Goal: Information Seeking & Learning: Learn about a topic

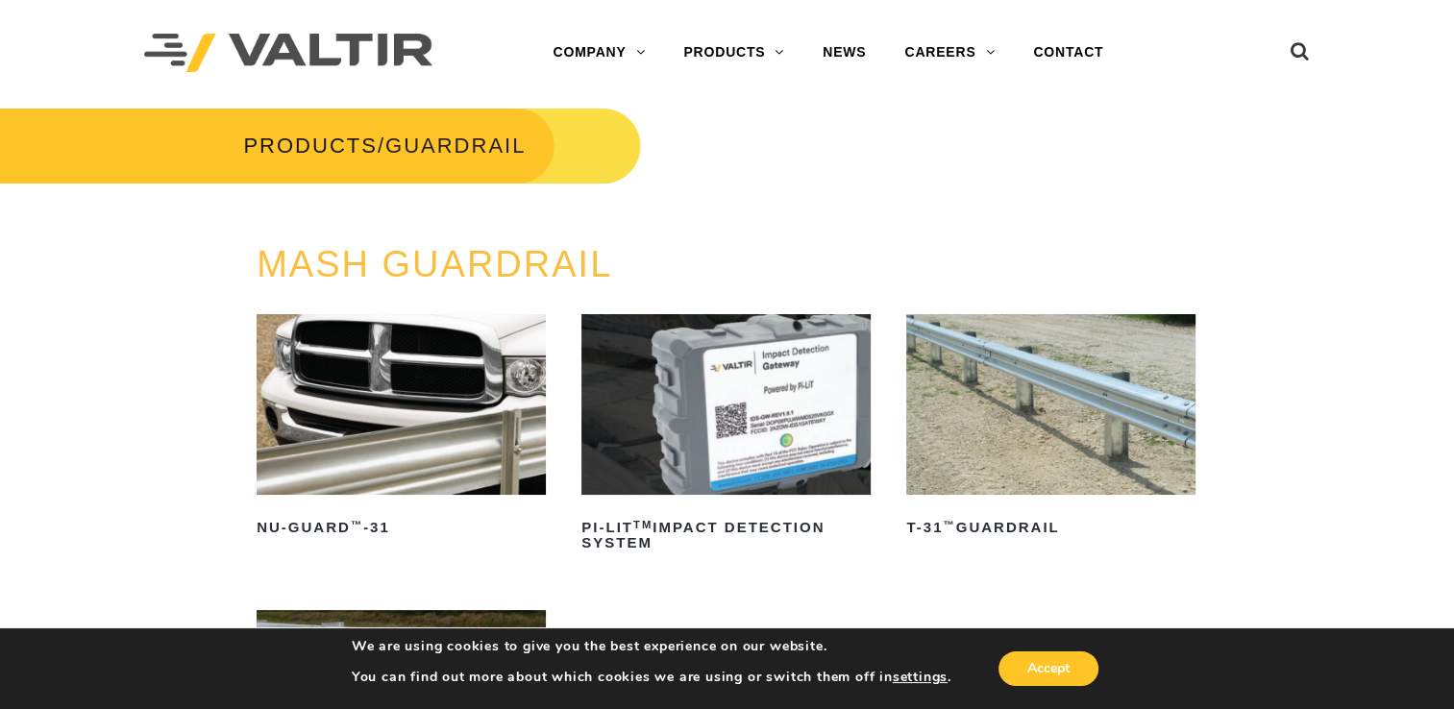
click at [733, 240] on link "END TERMINALS" at bounding box center [784, 245] width 240 height 38
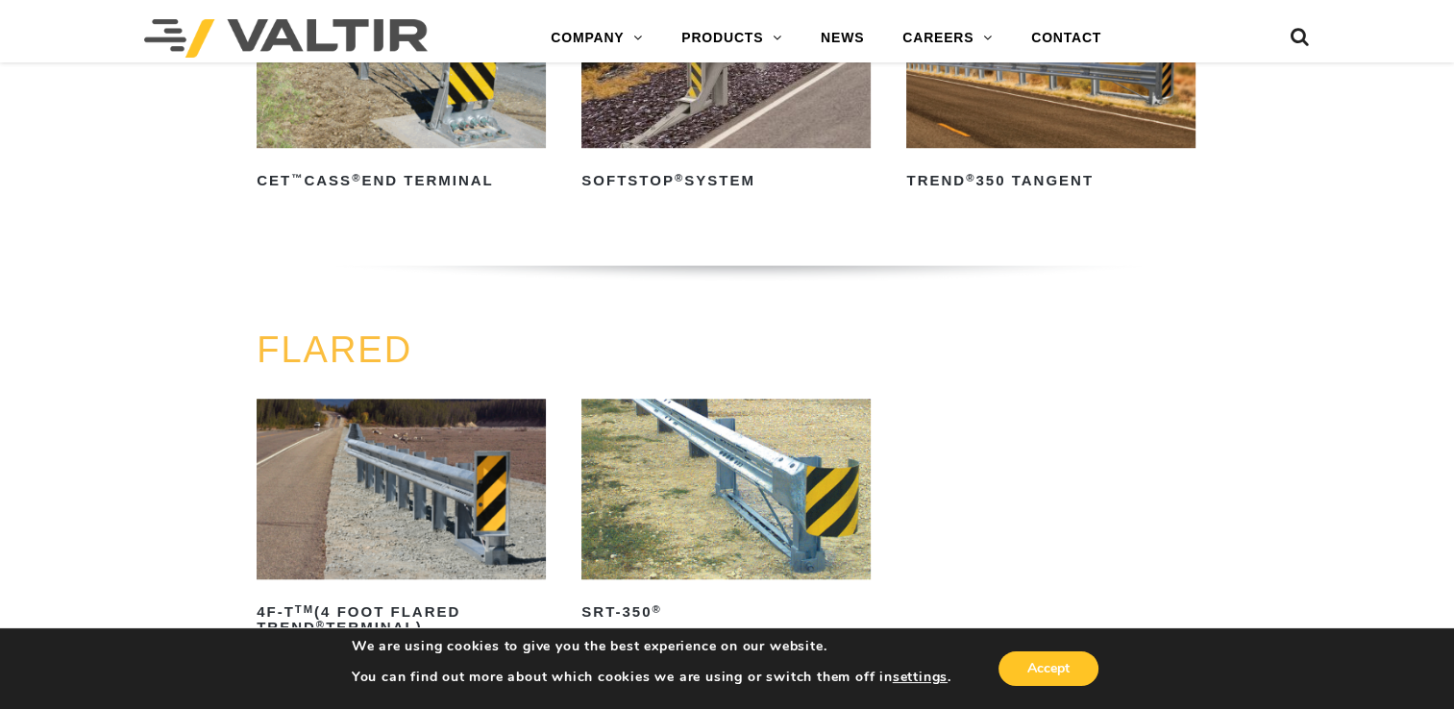
scroll to position [1827, 0]
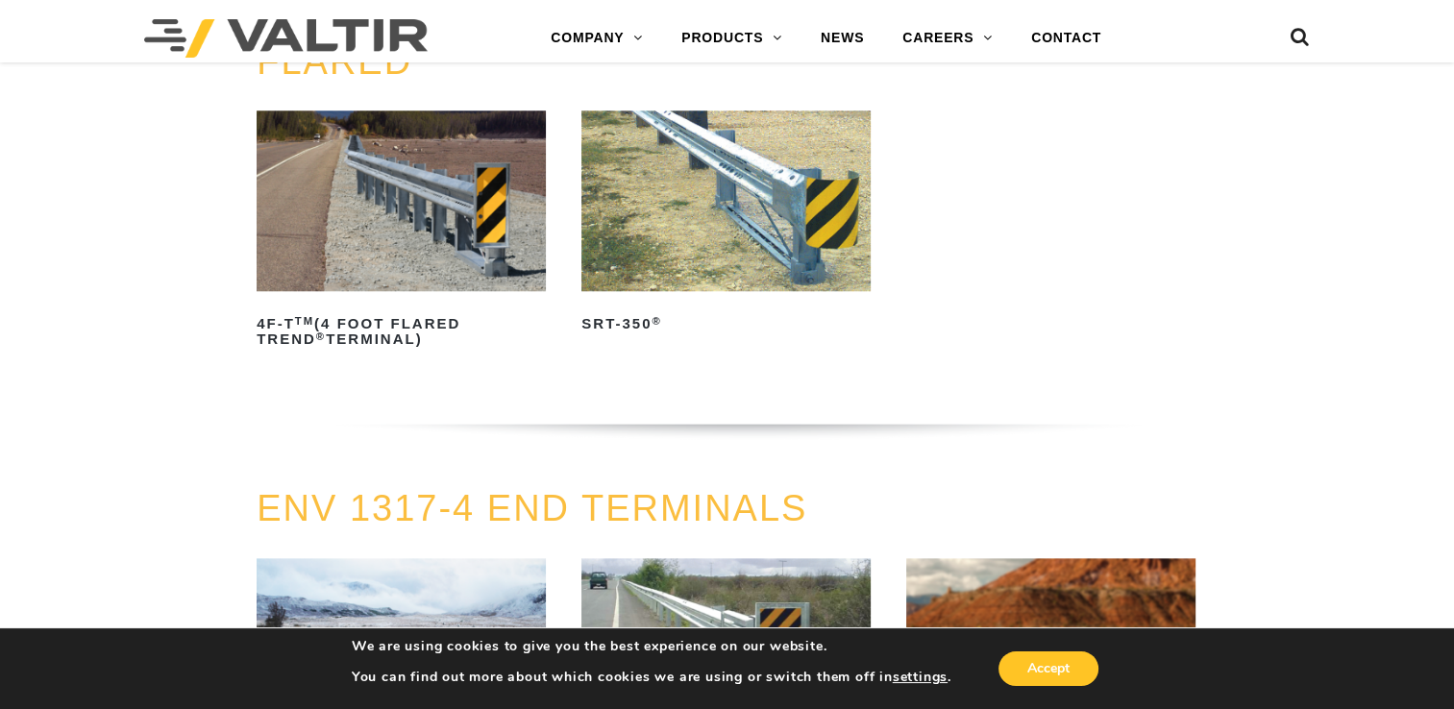
click at [767, 217] on img at bounding box center [726, 201] width 289 height 181
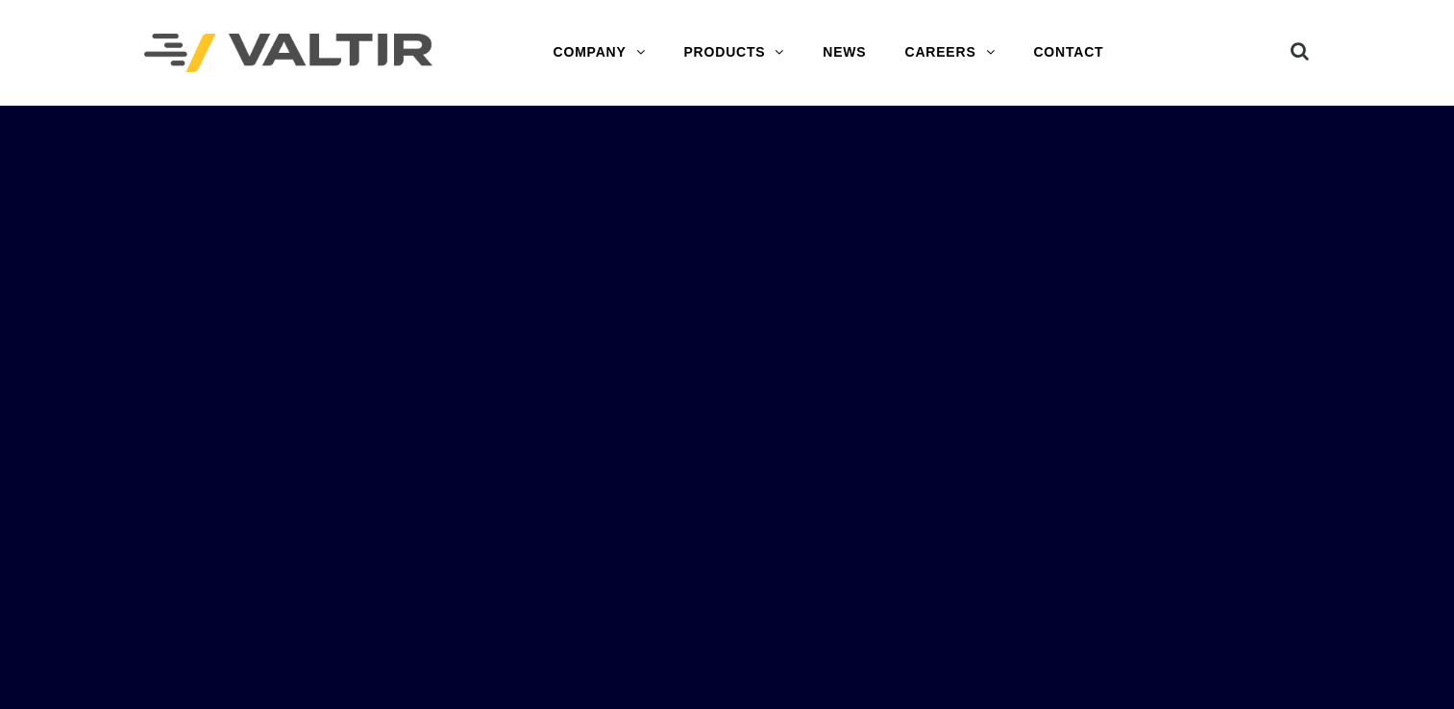
click at [1299, 51] on icon at bounding box center [1300, 55] width 19 height 29
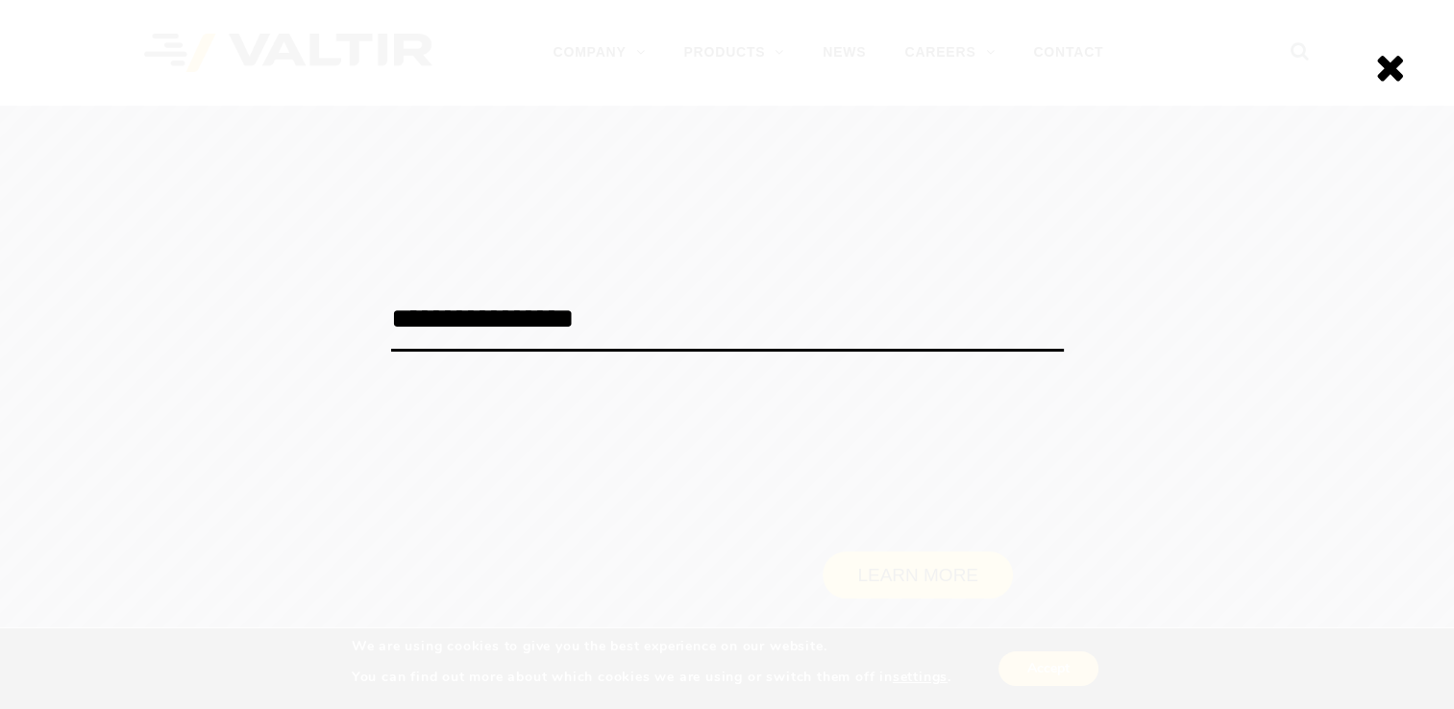
type input "**********"
click input "******" at bounding box center [0, 0] width 0 height 0
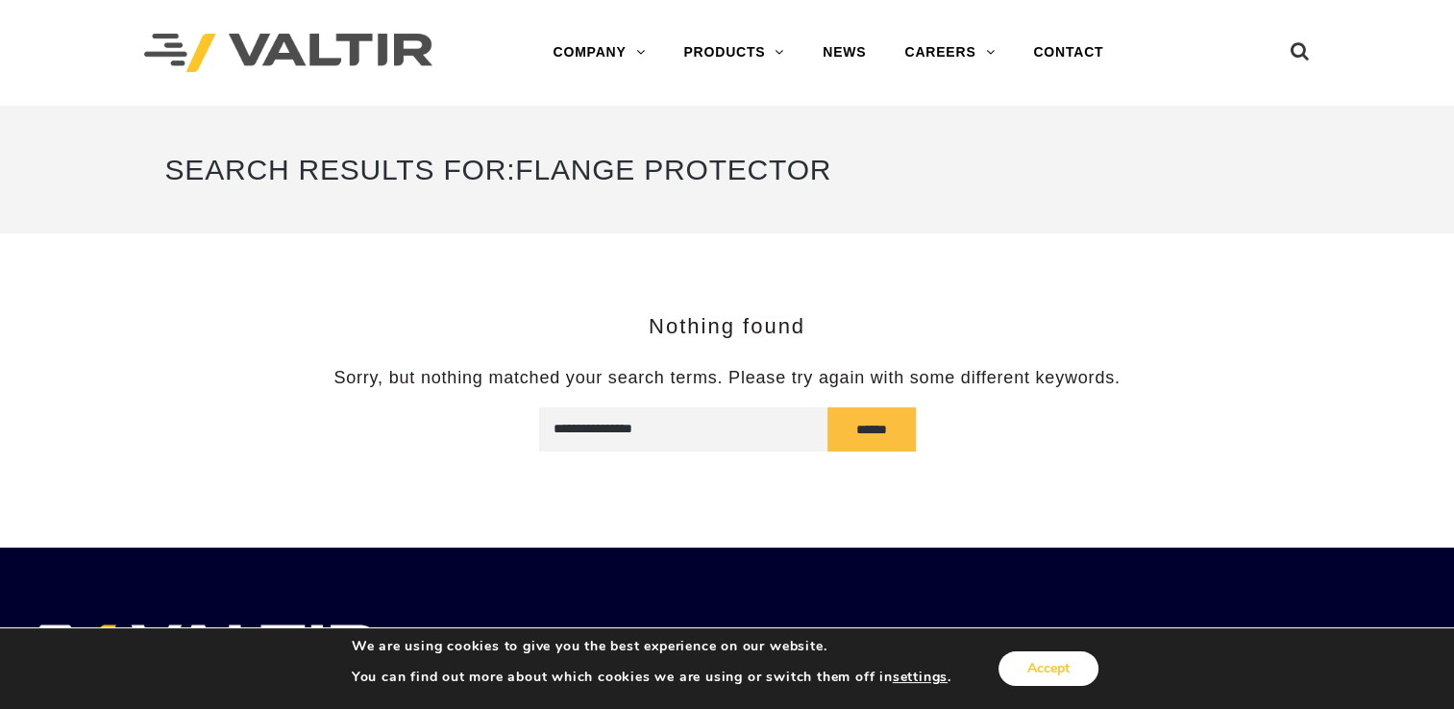
click at [1061, 661] on button "Accept" at bounding box center [1049, 669] width 100 height 35
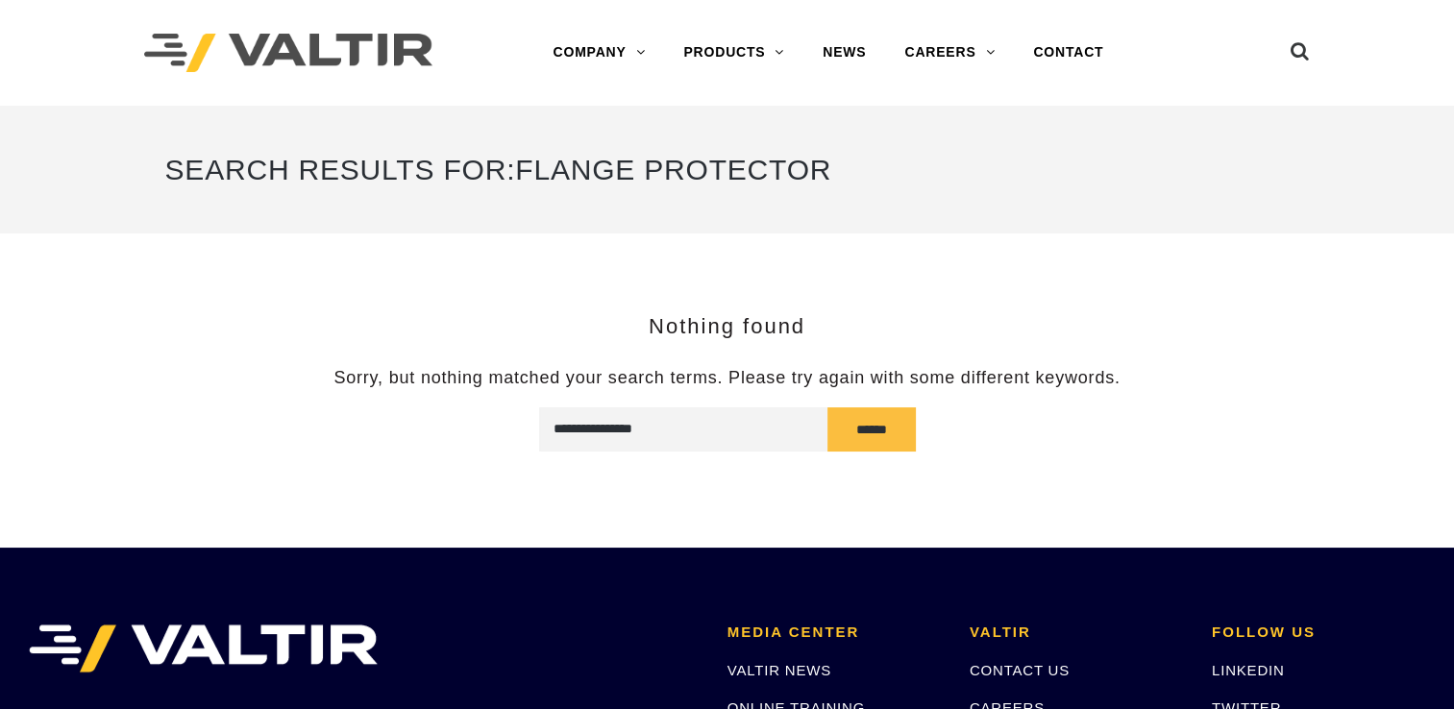
click at [714, 49] on link "PRODUCTS" at bounding box center [733, 53] width 139 height 38
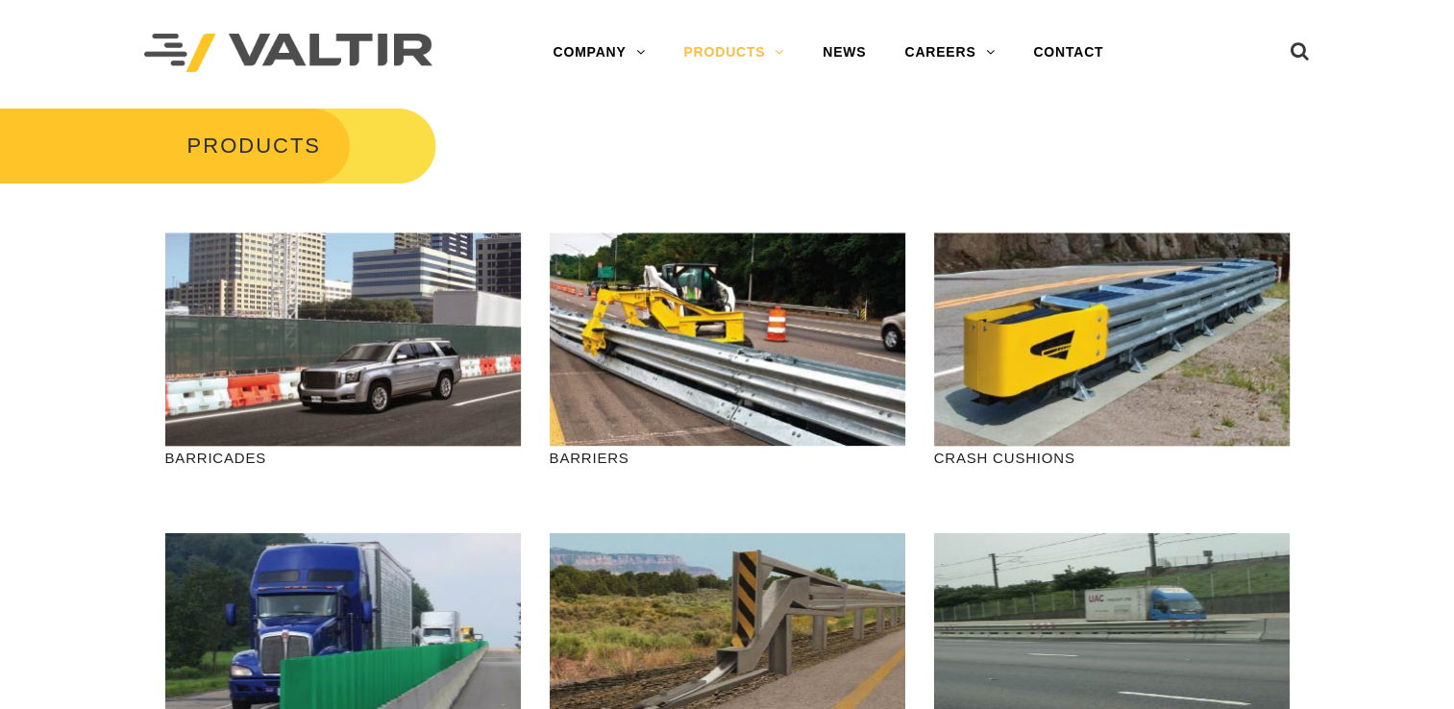
click at [725, 319] on link "GUARDRAIL" at bounding box center [784, 322] width 240 height 38
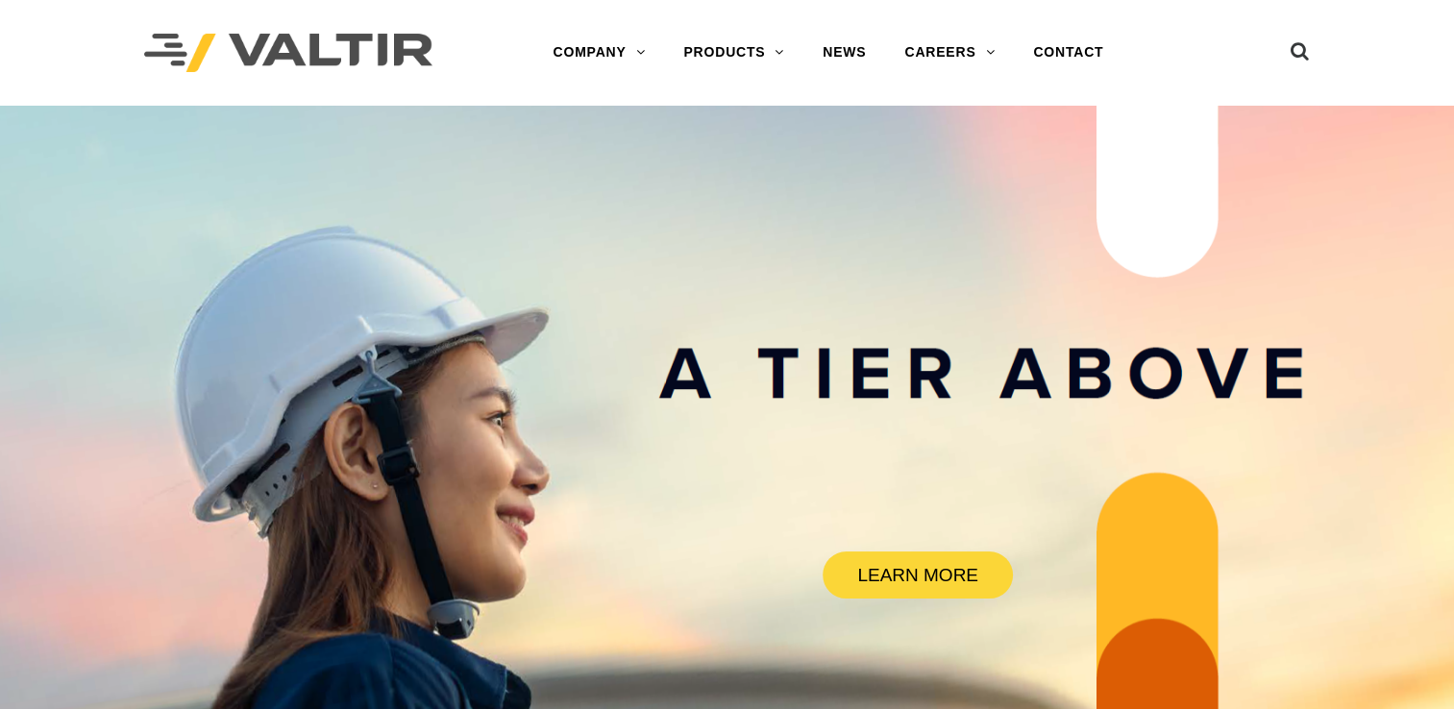
click at [703, 52] on link "PRODUCTS" at bounding box center [733, 53] width 139 height 38
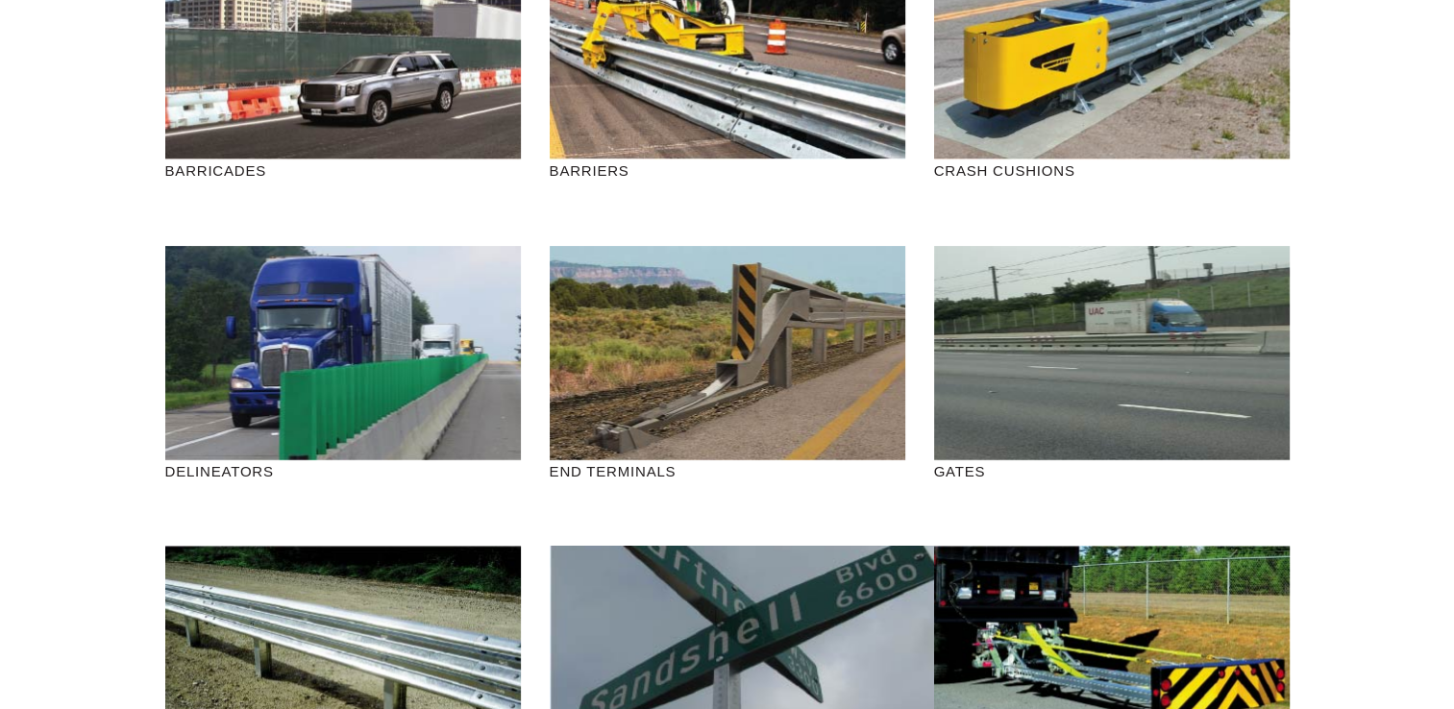
scroll to position [288, 0]
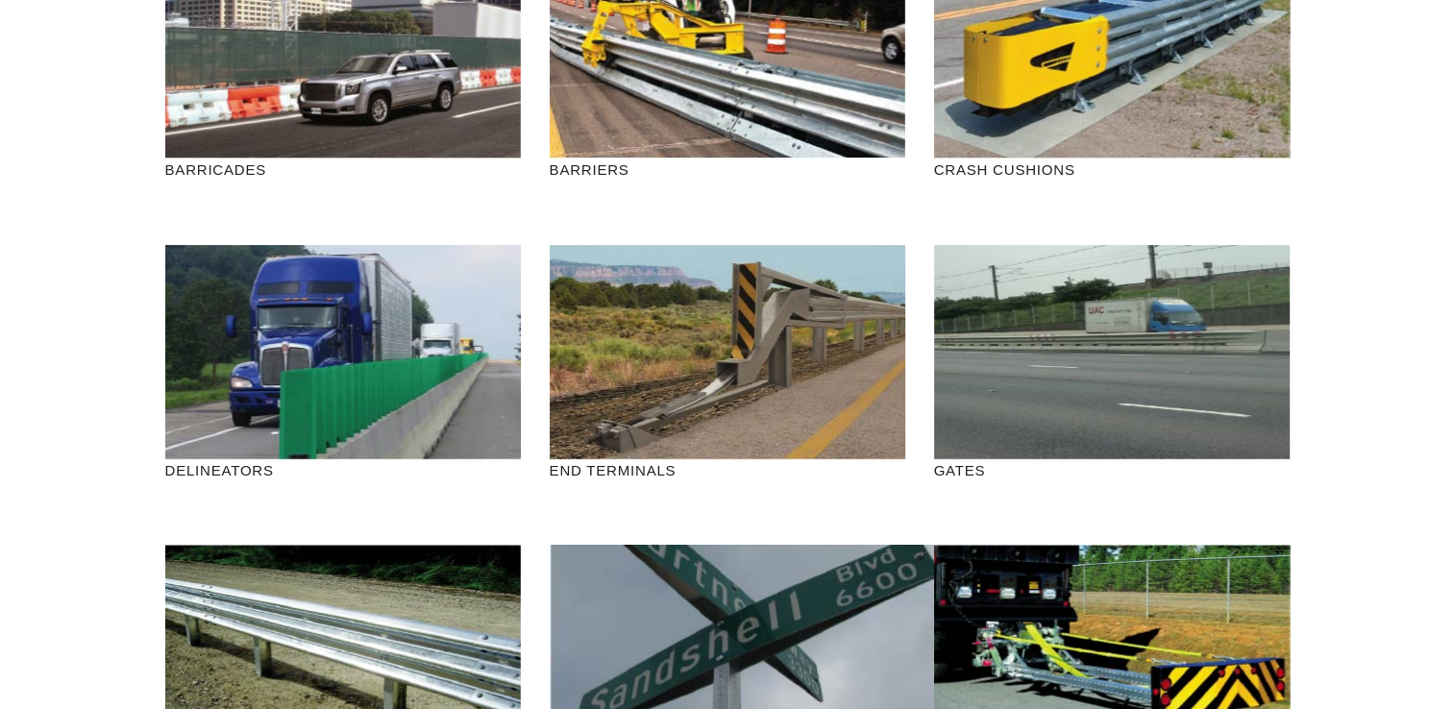
click at [735, 360] on link "VIEW END TERMINALS" at bounding box center [727, 360] width 259 height 44
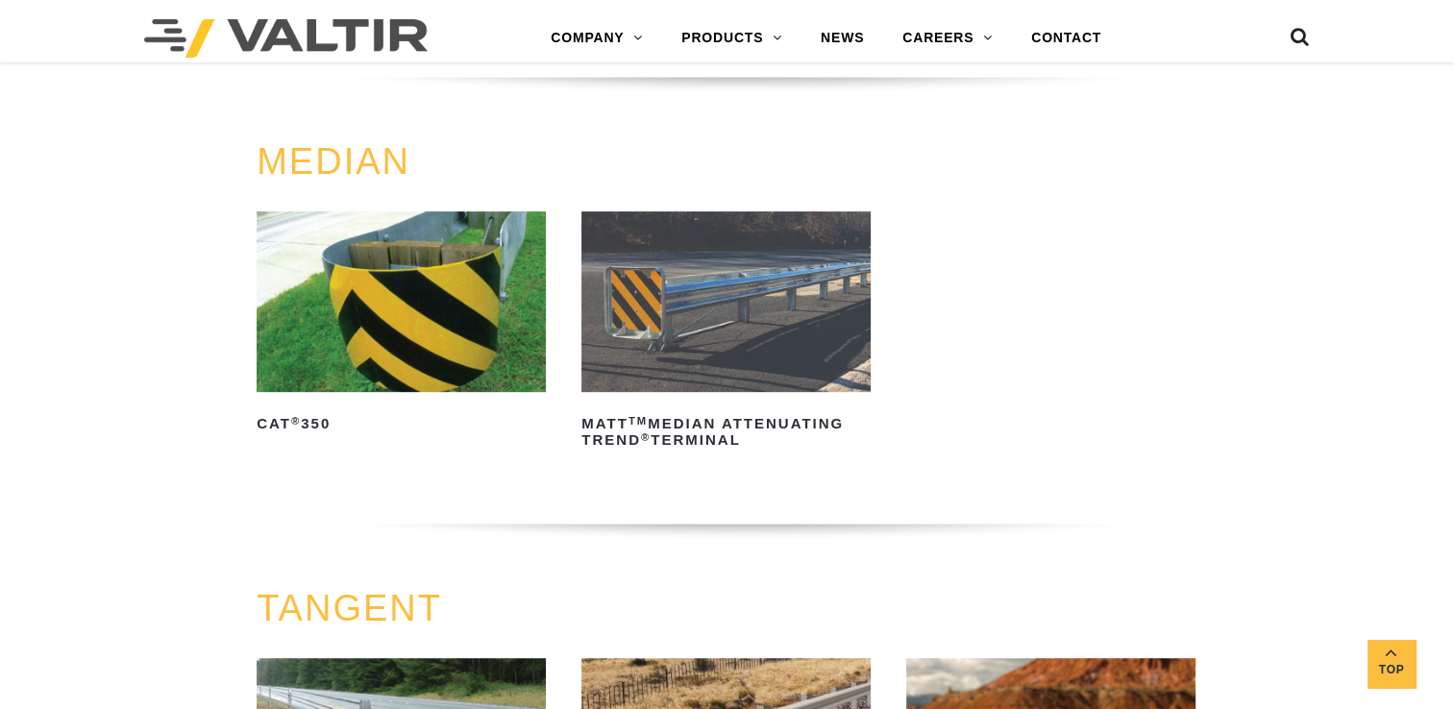
scroll to position [865, 0]
